Goal: Task Accomplishment & Management: Complete application form

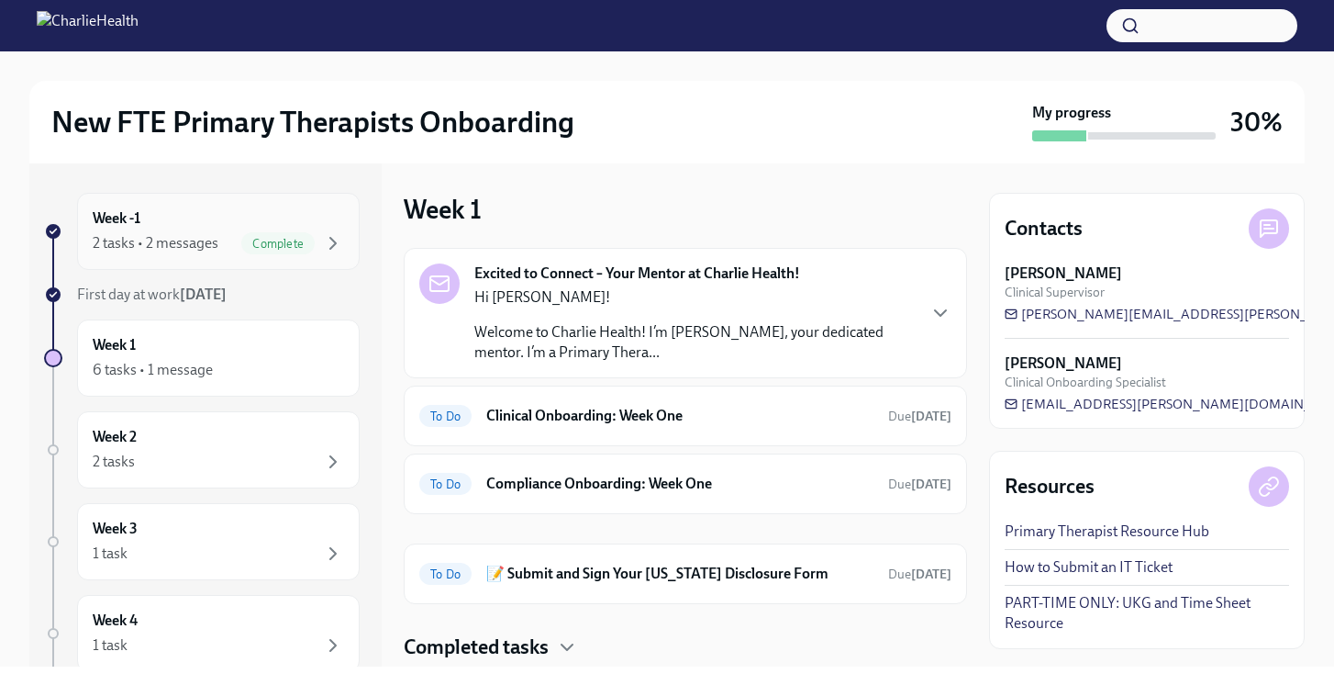
click at [236, 250] on div "2 tasks • 2 messages Complete" at bounding box center [218, 243] width 251 height 22
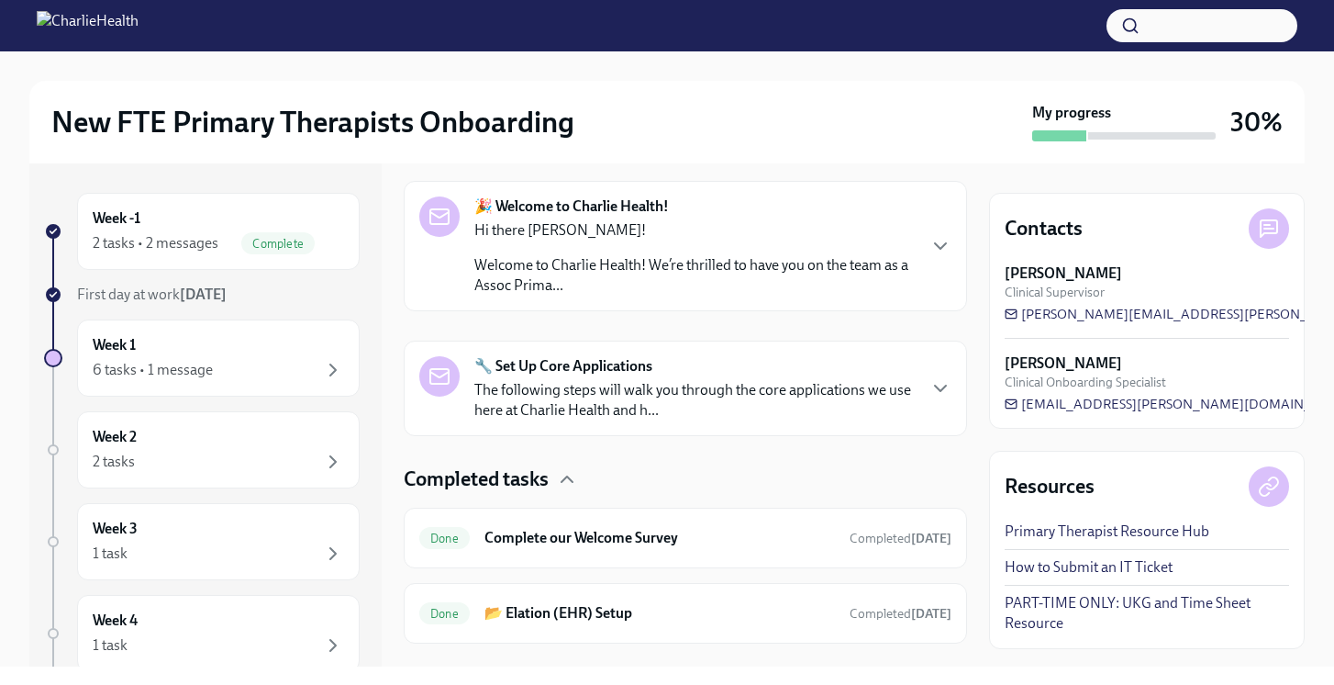
scroll to position [321, 0]
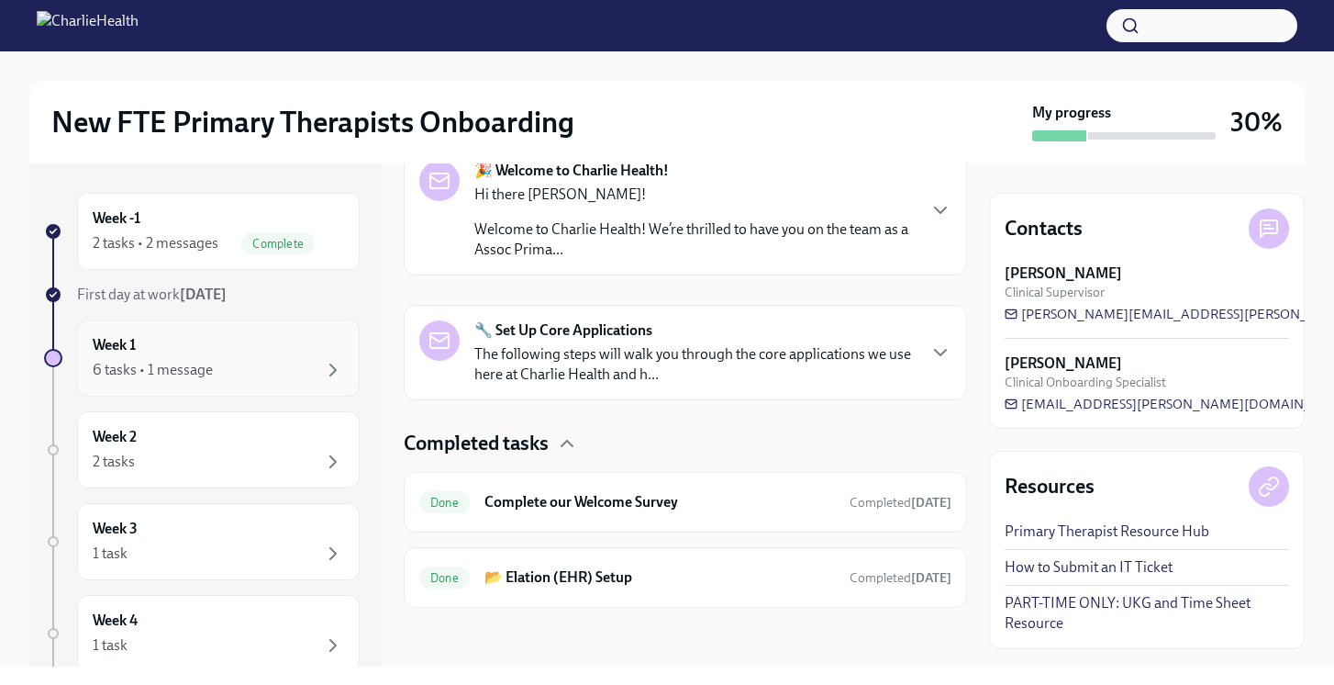
click at [301, 370] on div "6 tasks • 1 message" at bounding box center [218, 370] width 251 height 22
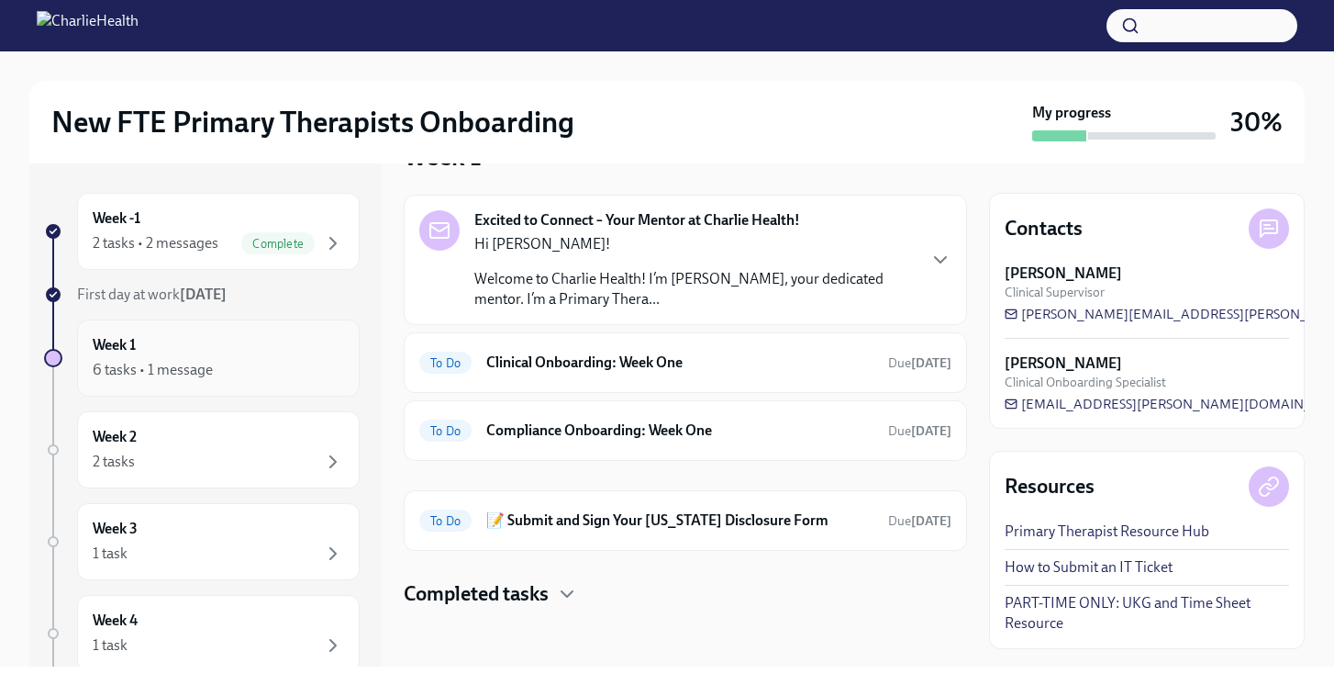
scroll to position [53, 0]
click at [796, 278] on p "Welcome to Charlie Health! I’m [PERSON_NAME], your dedicated mentor. I’m a Prim…" at bounding box center [694, 289] width 440 height 40
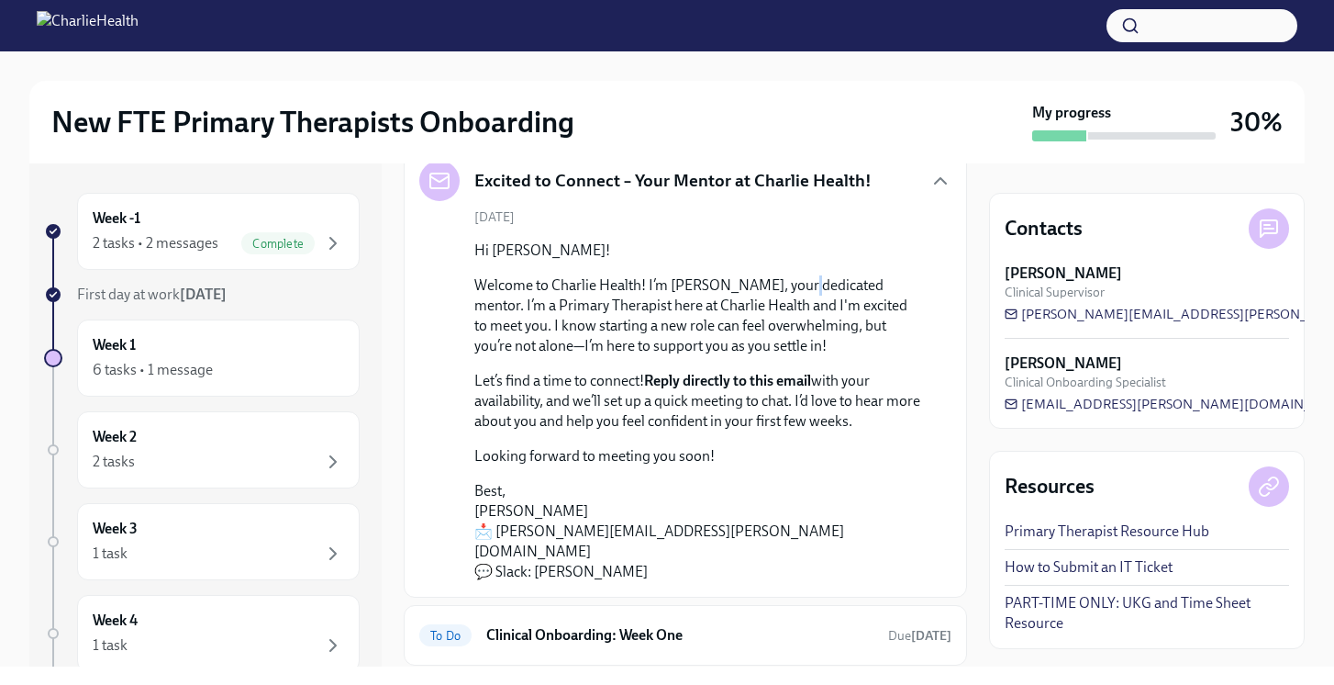
click at [796, 278] on p "Welcome to Charlie Health! I’m [PERSON_NAME], your dedicated mentor. I’m a Prim…" at bounding box center [698, 315] width 448 height 81
click at [930, 182] on icon "button" at bounding box center [941, 181] width 22 height 22
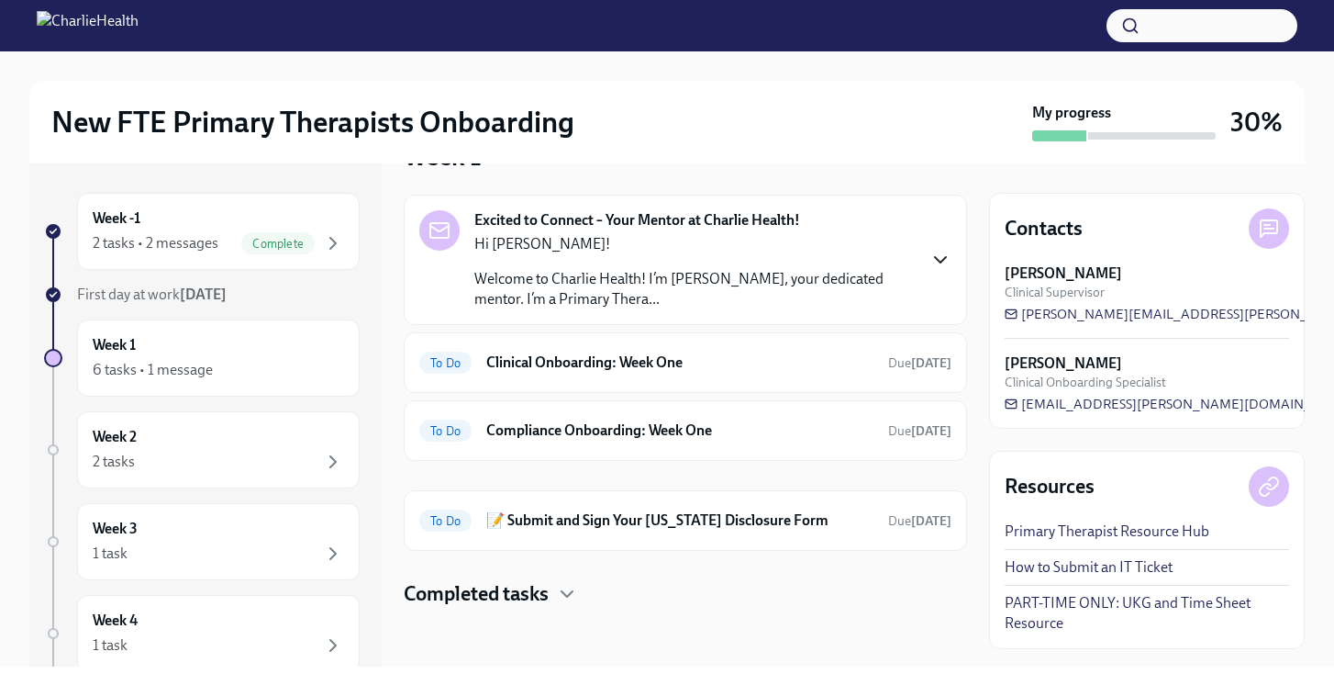
scroll to position [53, 0]
click at [678, 373] on div "To Do Clinical Onboarding: Week One Due [DATE]" at bounding box center [685, 362] width 532 height 29
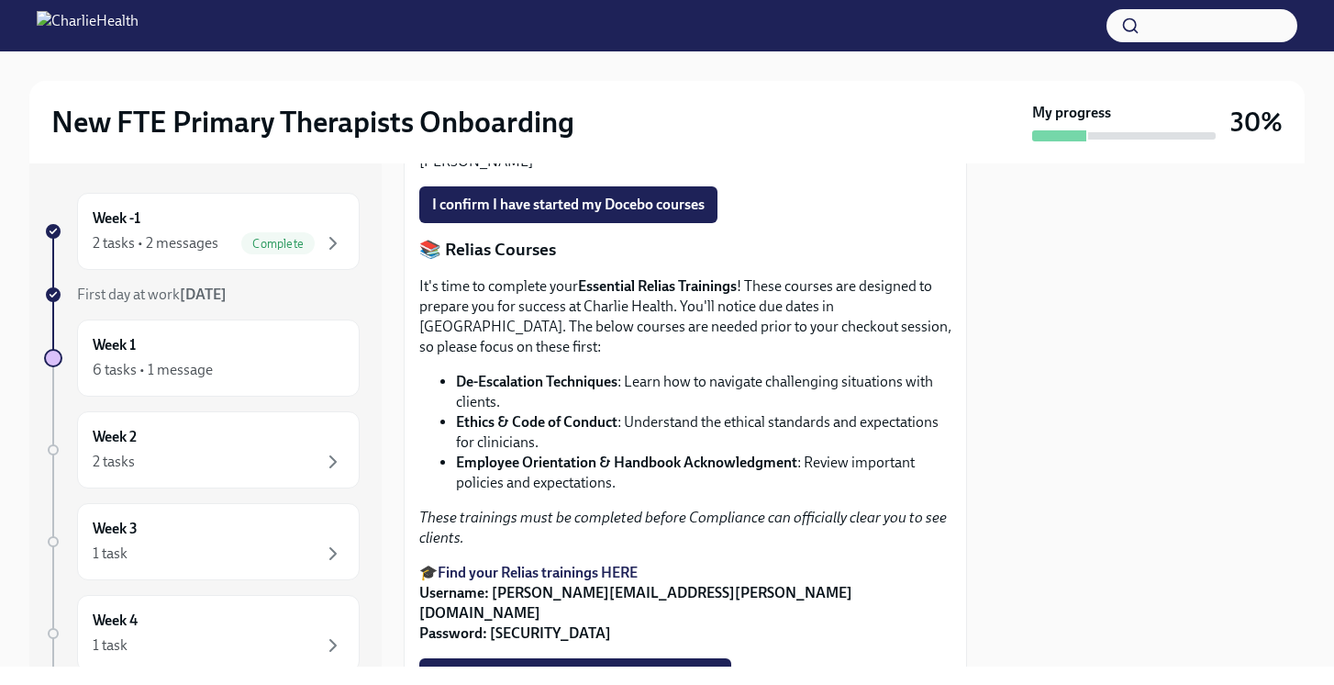
scroll to position [1050, 0]
click at [684, 215] on span "I confirm I have started my Docebo courses" at bounding box center [568, 205] width 273 height 18
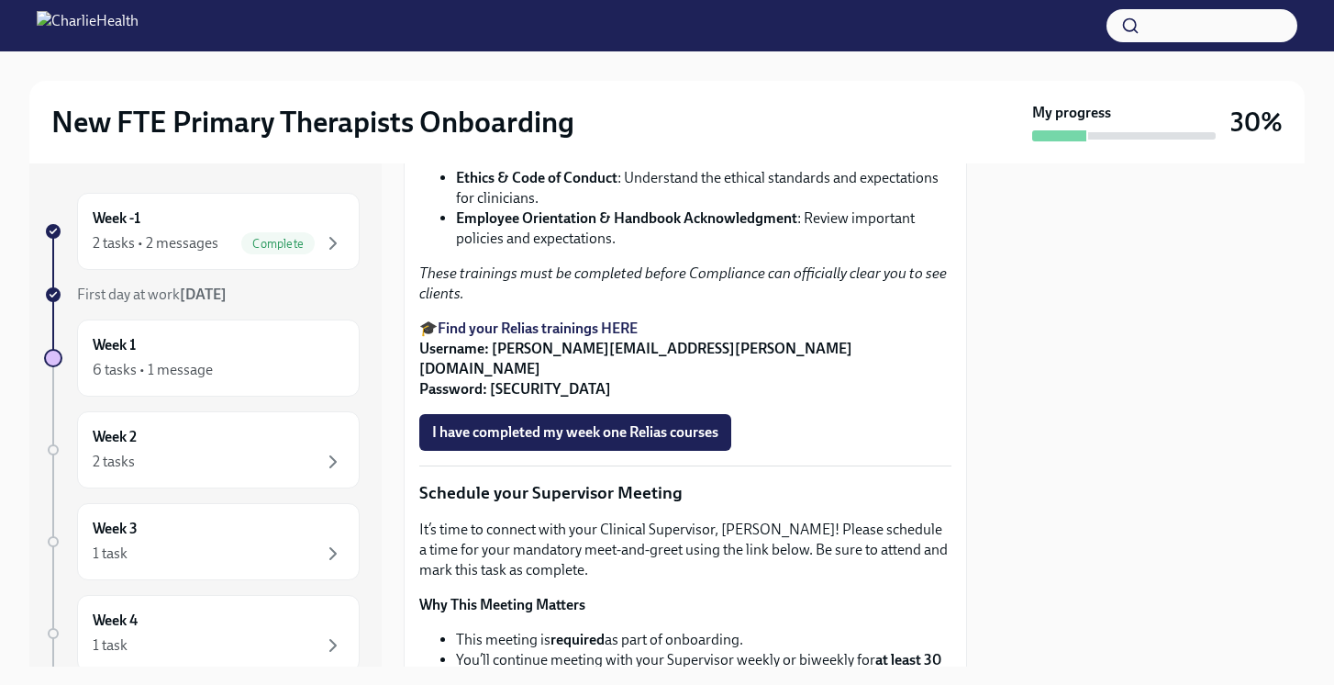
scroll to position [1318, 0]
